Goal: Task Accomplishment & Management: Use online tool/utility

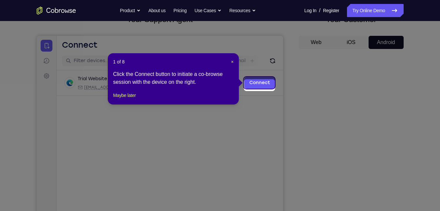
scroll to position [47, 0]
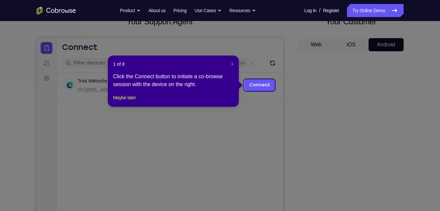
click at [232, 62] on span "×" at bounding box center [232, 63] width 3 height 5
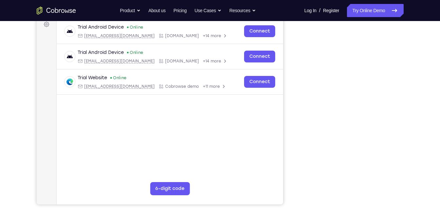
scroll to position [99, 0]
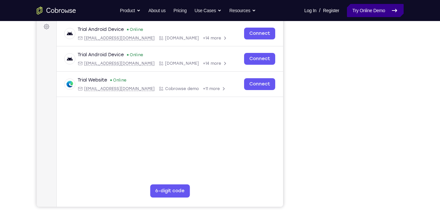
click at [351, 11] on link "Try Online Demo" at bounding box center [375, 10] width 56 height 13
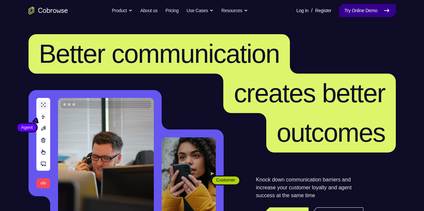
click at [356, 16] on link "Try Online Demo" at bounding box center [367, 10] width 56 height 13
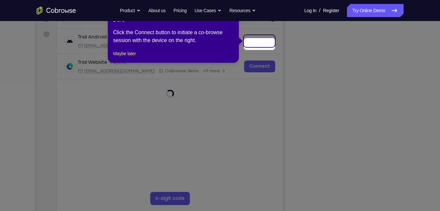
scroll to position [88, 0]
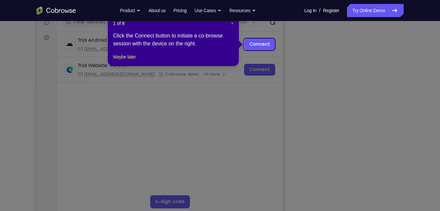
click at [231, 26] on button "×" at bounding box center [232, 23] width 3 height 7
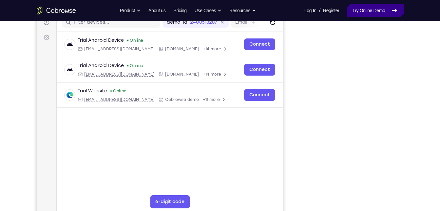
click at [377, 12] on link "Try Online Demo" at bounding box center [375, 10] width 56 height 13
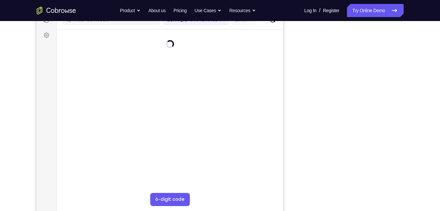
scroll to position [91, 0]
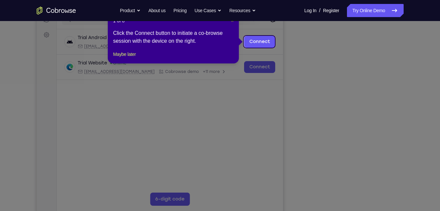
click at [232, 22] on span "×" at bounding box center [232, 20] width 3 height 5
